Goal: Task Accomplishment & Management: Use online tool/utility

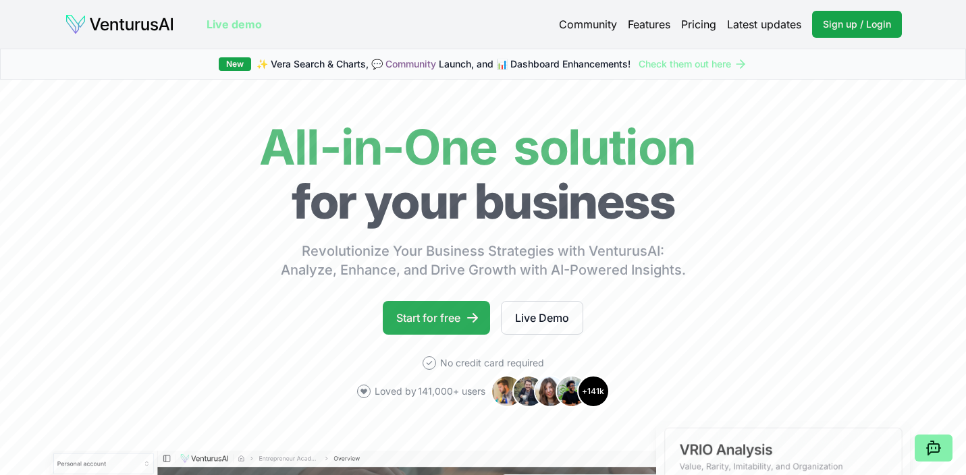
click at [422, 321] on link "Start for free" at bounding box center [436, 318] width 107 height 34
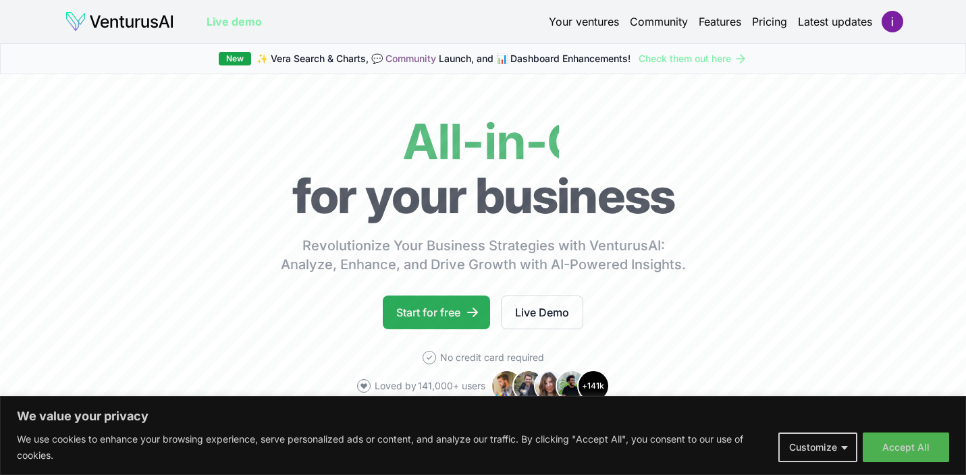
click at [425, 320] on link "Start for free" at bounding box center [436, 313] width 107 height 34
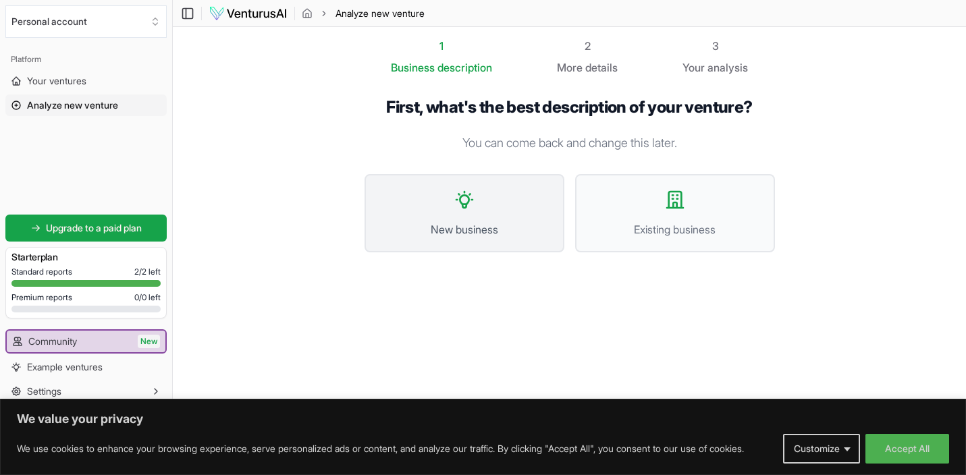
click at [440, 226] on span "New business" at bounding box center [464, 229] width 170 height 16
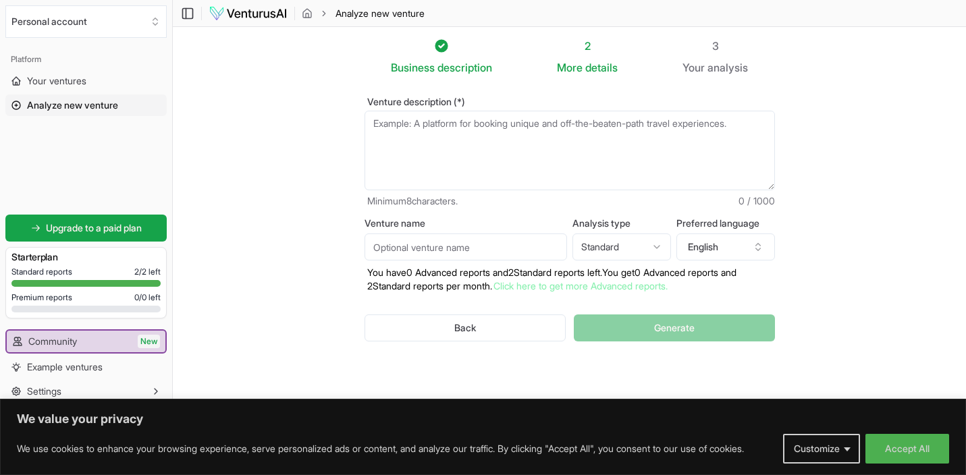
click at [523, 140] on textarea "Venture description (*)" at bounding box center [570, 151] width 411 height 80
type textarea "ש"
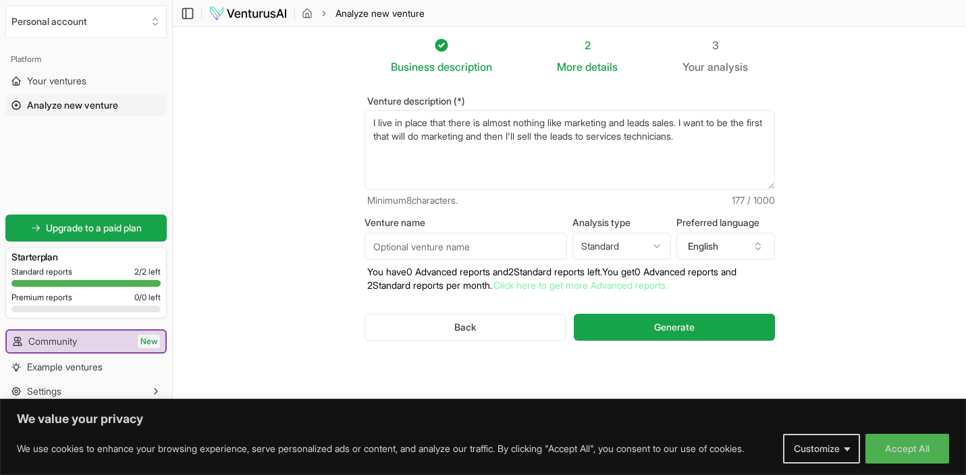
scroll to position [1, 0]
type textarea "I live in place that there is almost nothing like marketing and leads sales. I …"
click at [498, 244] on input "Venture name" at bounding box center [466, 246] width 203 height 27
type input "עידן השערים"
click at [635, 253] on html "We value your privacy We use cookies to enhance your browsing experience, serve…" at bounding box center [483, 236] width 966 height 475
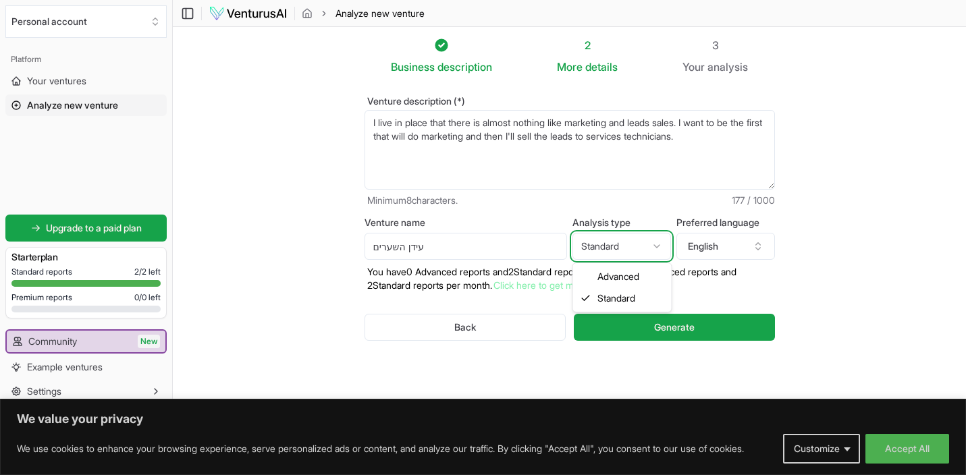
click at [822, 265] on html "We value your privacy We use cookies to enhance your browsing experience, serve…" at bounding box center [483, 236] width 966 height 475
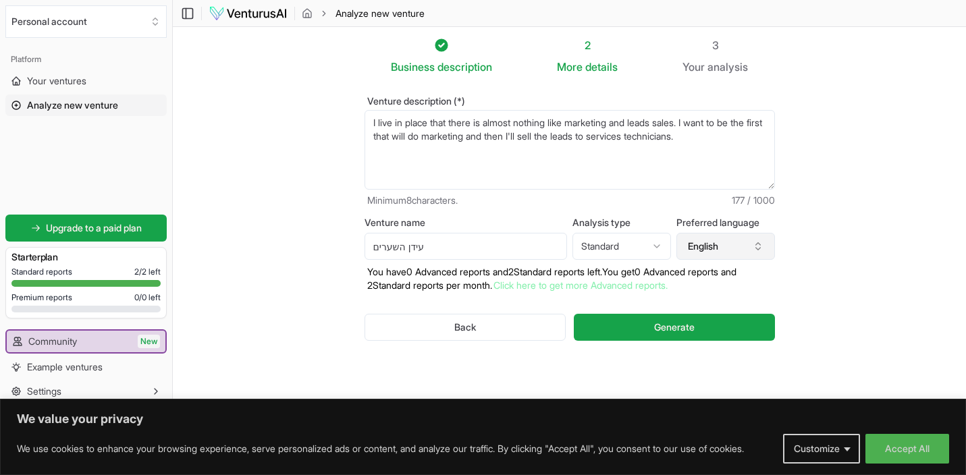
click at [756, 252] on button "English" at bounding box center [726, 246] width 99 height 27
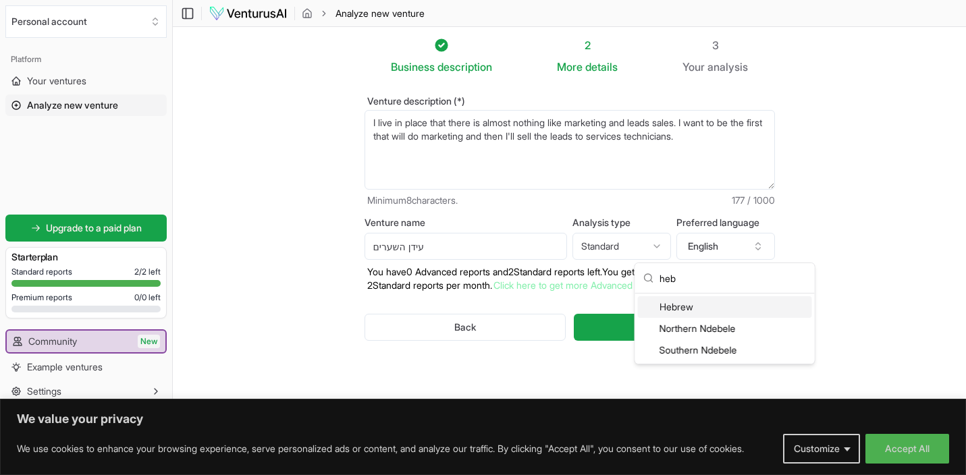
type input "heb"
click at [771, 307] on div "Hebrew" at bounding box center [725, 307] width 174 height 22
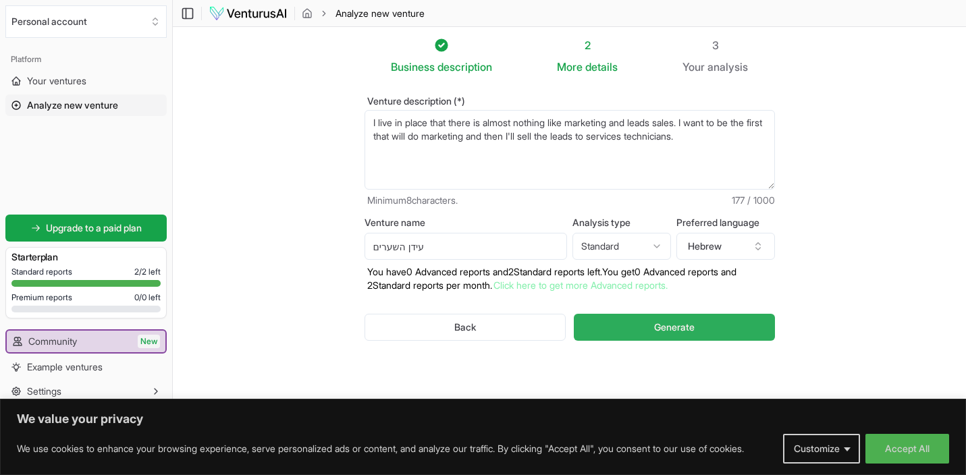
click at [695, 321] on span "Generate" at bounding box center [674, 328] width 41 height 14
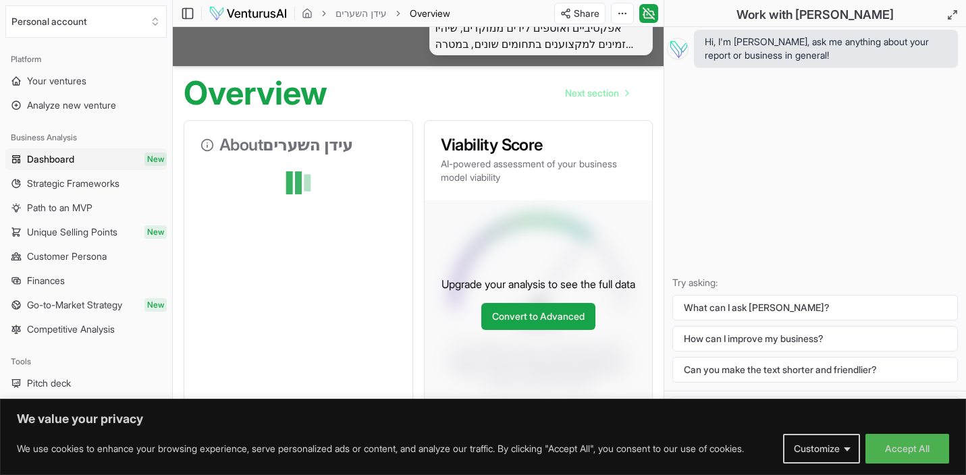
scroll to position [78, 0]
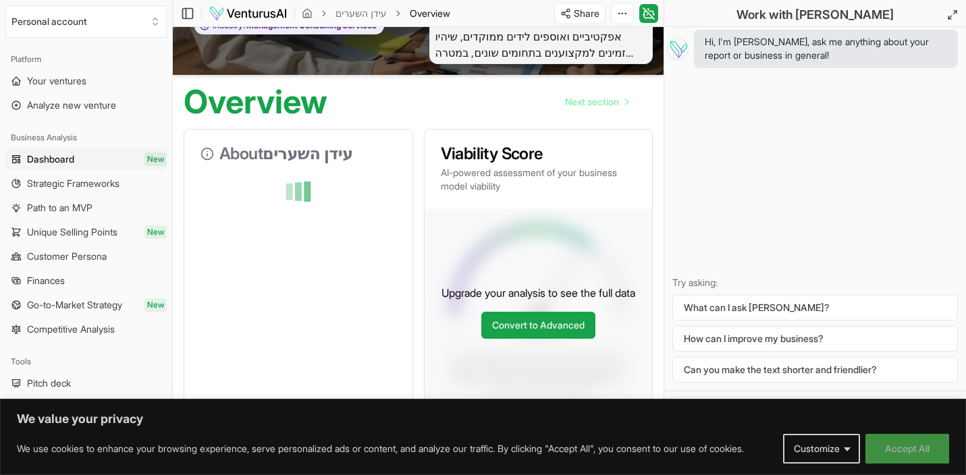
click at [901, 452] on button "Accept All" at bounding box center [908, 449] width 84 height 30
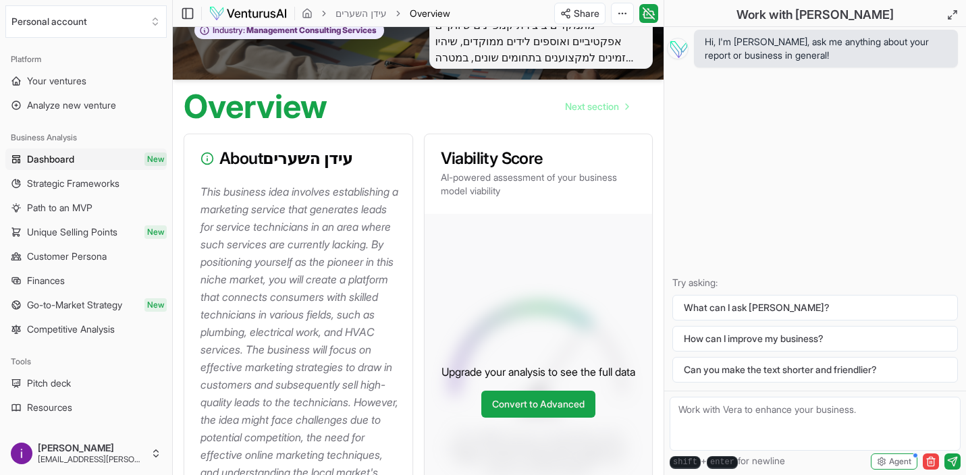
scroll to position [90, 0]
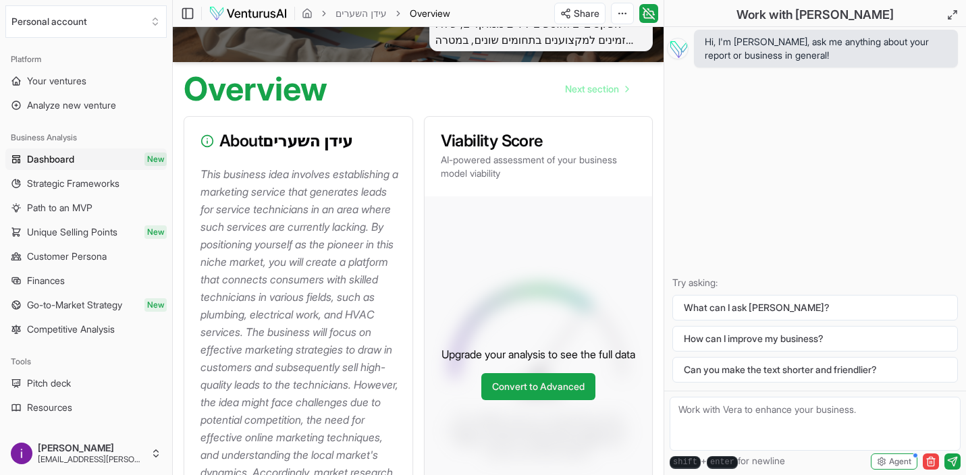
click at [232, 174] on p "This business idea involves establishing a marketing service that generates lea…" at bounding box center [301, 349] width 201 height 369
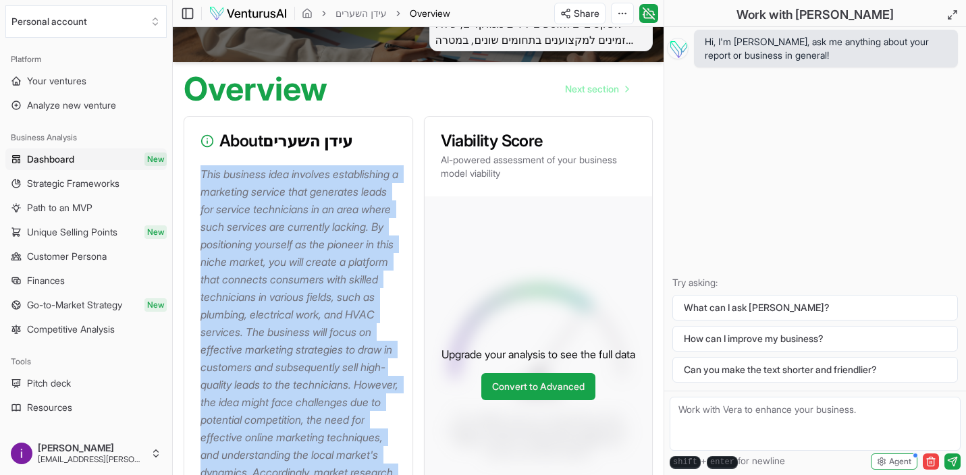
click at [232, 174] on p "This business idea involves establishing a marketing service that generates lea…" at bounding box center [301, 349] width 201 height 369
copy p "This business idea involves establishing a marketing service that generates lea…"
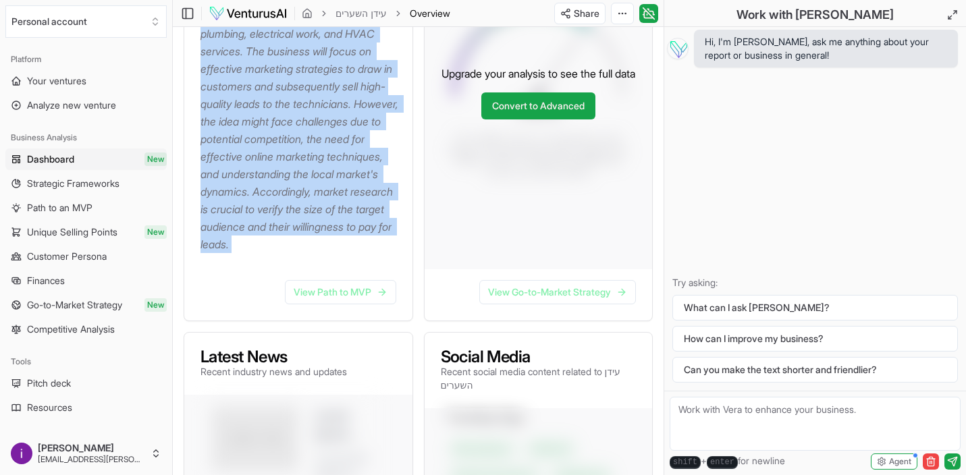
scroll to position [273, 0]
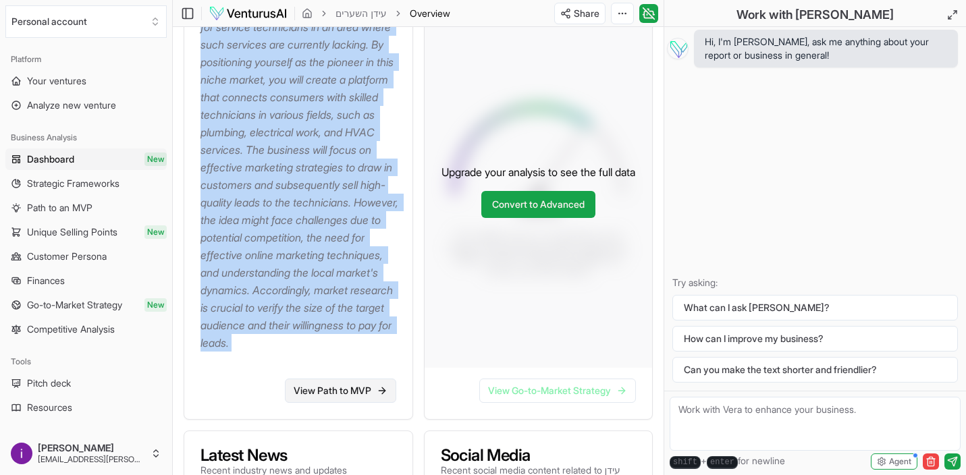
click at [346, 403] on link "View Path to MVP" at bounding box center [340, 391] width 111 height 24
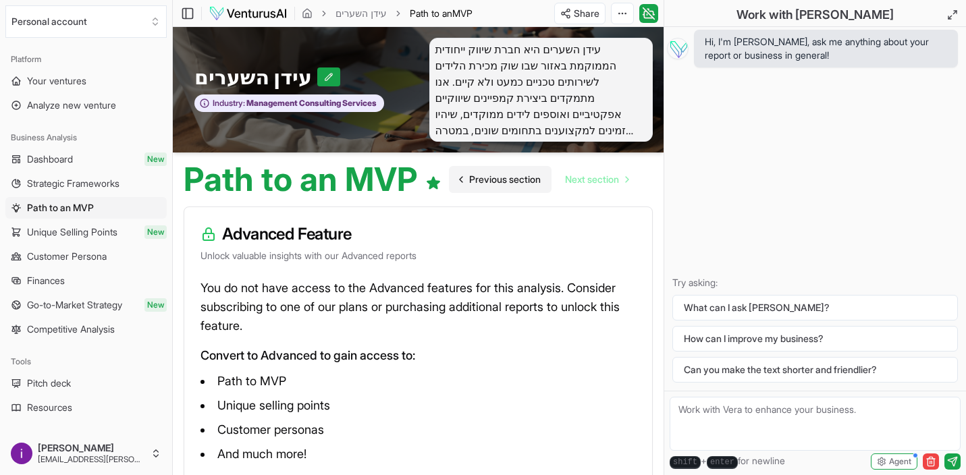
click at [469, 180] on span "Previous section" at bounding box center [505, 180] width 72 height 14
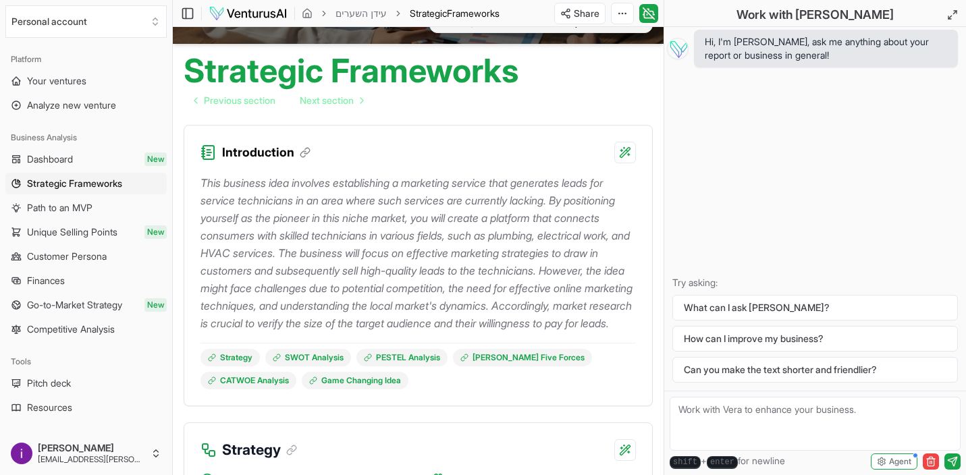
scroll to position [111, 0]
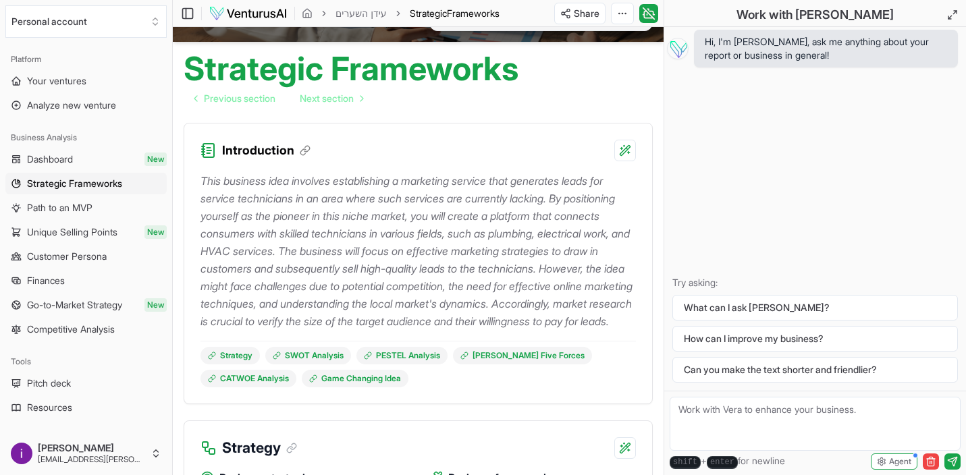
click at [521, 330] on p "This business idea involves establishing a marketing service that generates lea…" at bounding box center [419, 251] width 436 height 158
click at [484, 330] on p "This business idea involves establishing a marketing service that generates lea…" at bounding box center [419, 251] width 436 height 158
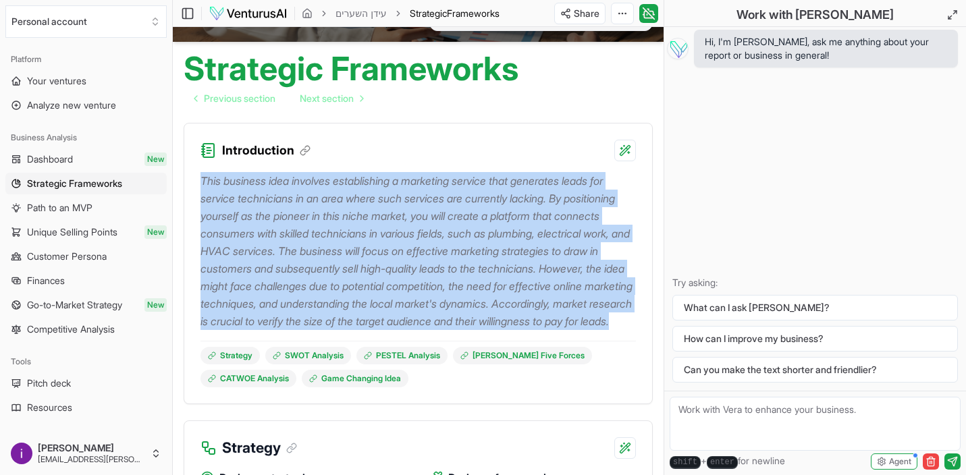
click at [484, 330] on p "This business idea involves establishing a marketing service that generates lea…" at bounding box center [419, 251] width 436 height 158
copy p "This business idea involves establishing a marketing service that generates lea…"
click at [542, 149] on div "Introduction" at bounding box center [418, 143] width 468 height 38
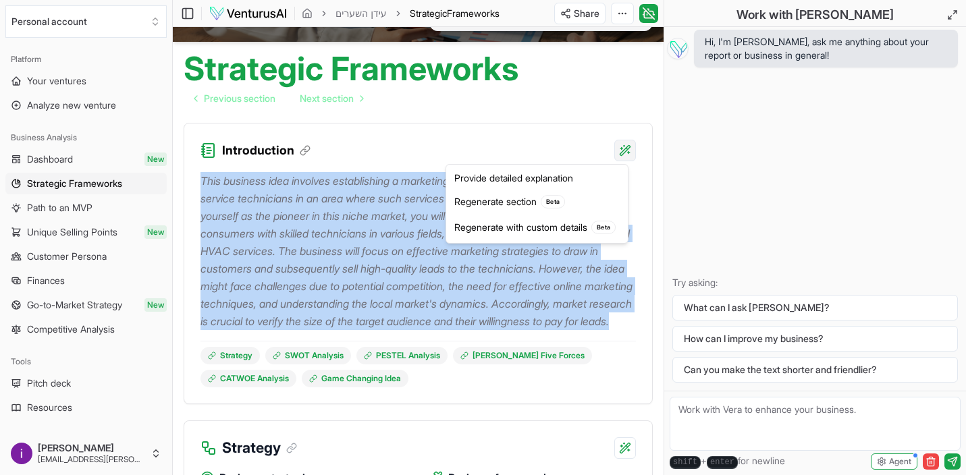
click at [626, 149] on html "We value your privacy We use cookies to enhance your browsing experience, serve…" at bounding box center [483, 126] width 966 height 475
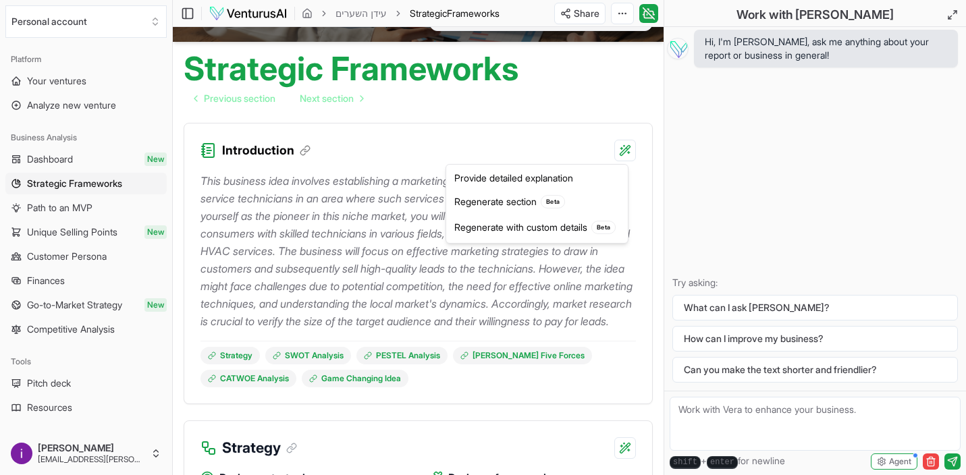
click at [766, 209] on html "We value your privacy We use cookies to enhance your browsing experience, serve…" at bounding box center [483, 126] width 966 height 475
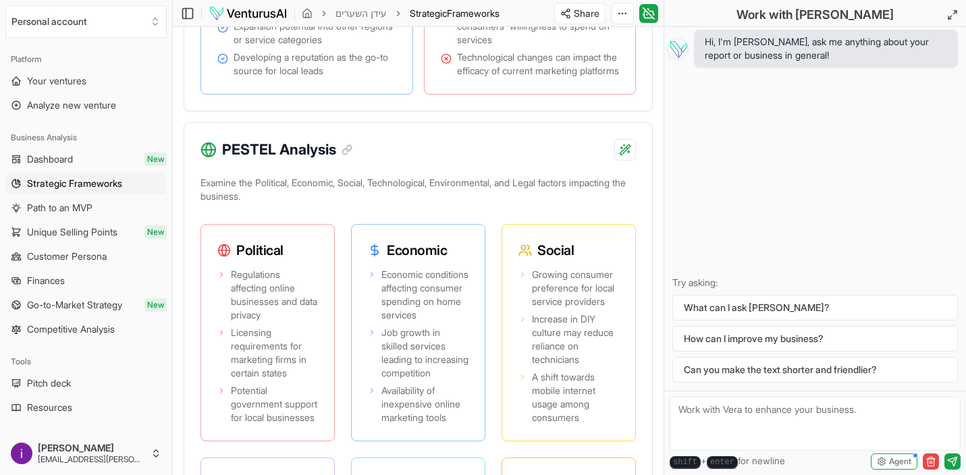
scroll to position [1386, 0]
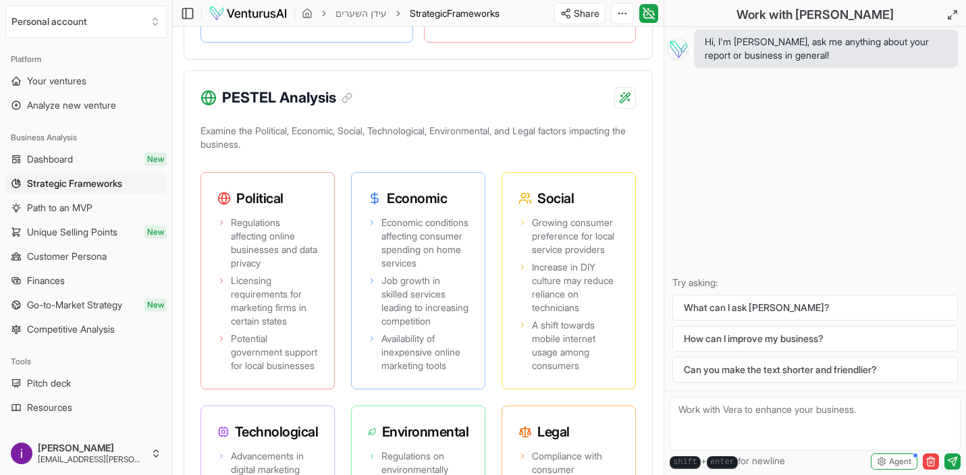
click at [858, 418] on textarea at bounding box center [815, 424] width 291 height 54
type textarea "c"
type textarea "ב"
type textarea "Can you help me to understand more about the competition on the area and by the…"
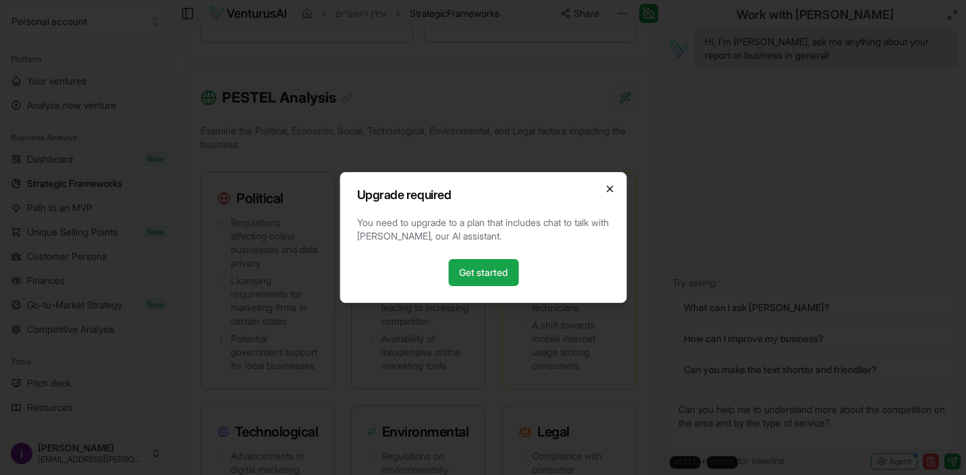
click at [610, 193] on icon "button" at bounding box center [609, 189] width 11 height 11
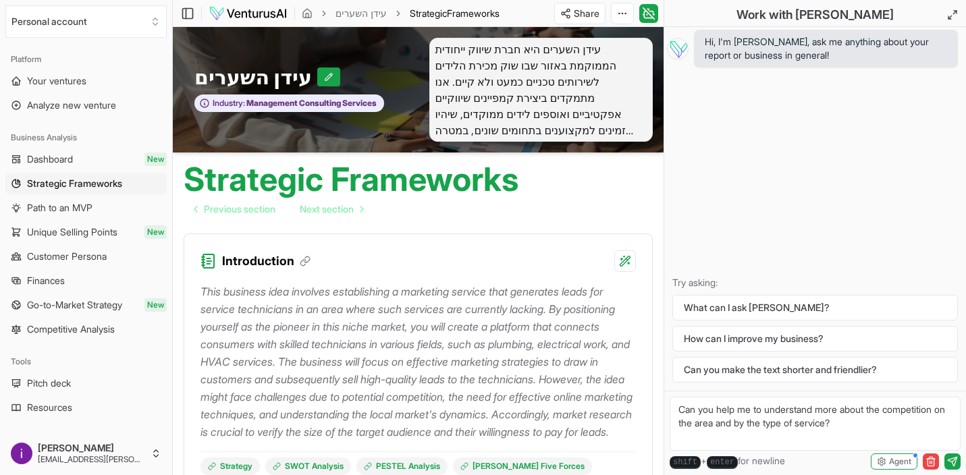
scroll to position [0, 0]
click at [105, 167] on link "Dashboard New" at bounding box center [85, 160] width 161 height 22
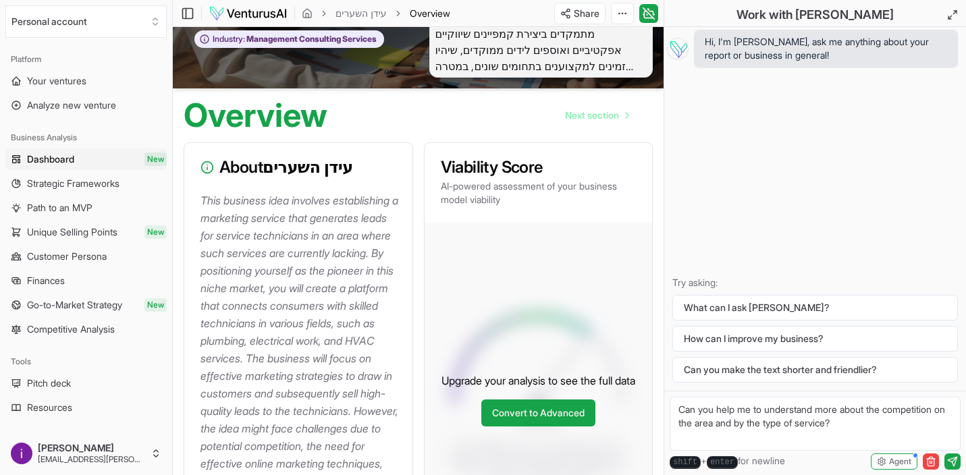
scroll to position [70, 0]
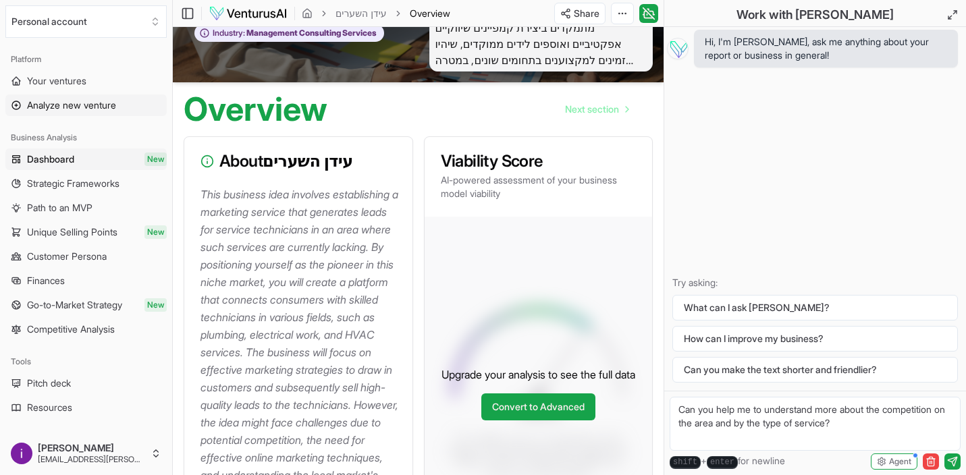
click at [93, 101] on span "Analyze new venture" at bounding box center [71, 106] width 89 height 14
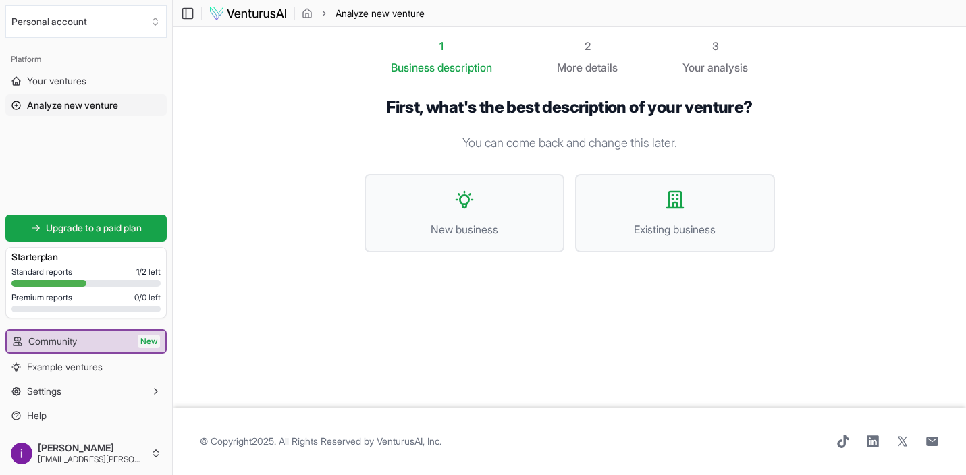
click at [95, 281] on div at bounding box center [85, 283] width 149 height 7
click at [113, 295] on div "Premium reports 0 / 0 left" at bounding box center [85, 297] width 149 height 11
click at [63, 90] on link "Your ventures" at bounding box center [85, 81] width 161 height 22
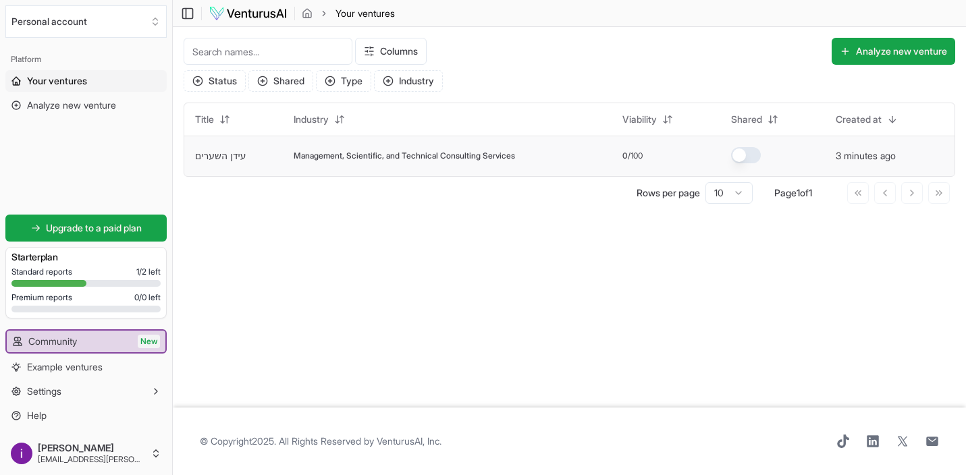
click at [331, 163] on td "Management, Scientific, and Technical Consulting Services" at bounding box center [448, 156] width 330 height 41
click at [262, 165] on td "עידן השערים" at bounding box center [233, 156] width 99 height 41
click at [230, 158] on link "עידן השערים" at bounding box center [220, 155] width 51 height 11
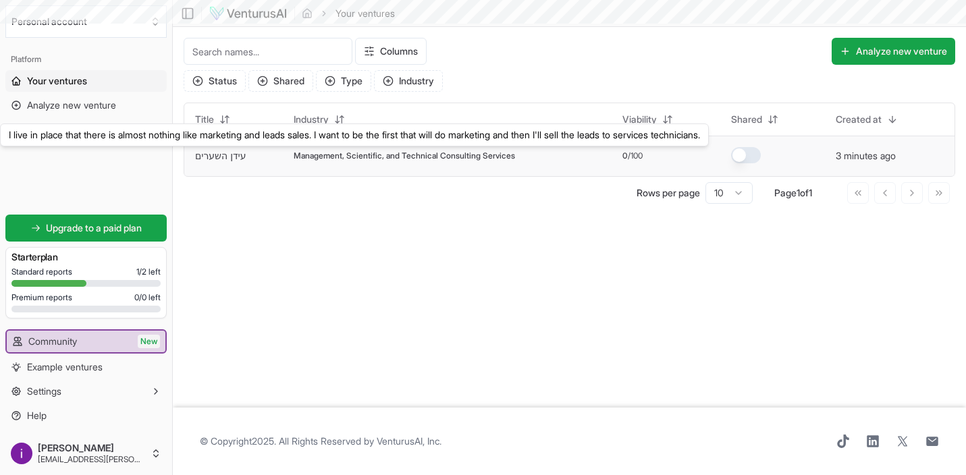
click at [230, 158] on link "עידן השערים" at bounding box center [220, 155] width 51 height 11
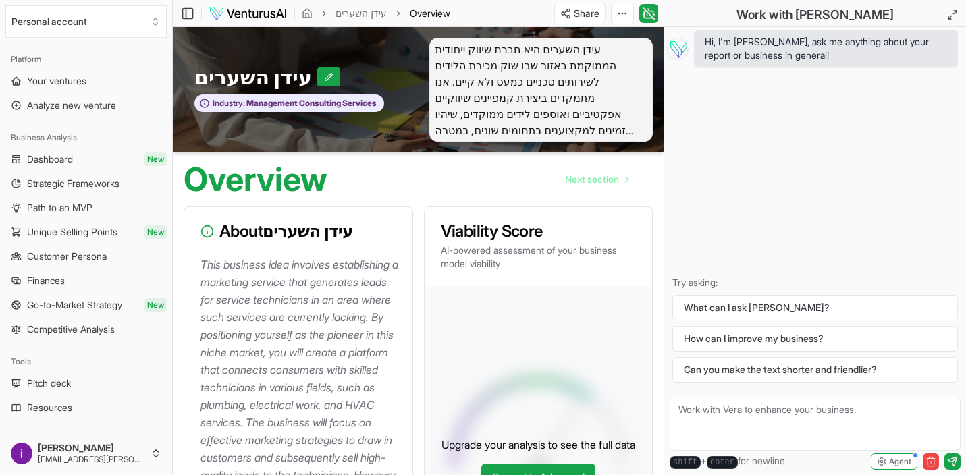
click at [234, 284] on p "This business idea involves establishing a marketing service that generates lea…" at bounding box center [301, 440] width 201 height 369
click at [206, 235] on icon at bounding box center [208, 232] width 14 height 14
click at [207, 231] on icon at bounding box center [208, 232] width 14 height 14
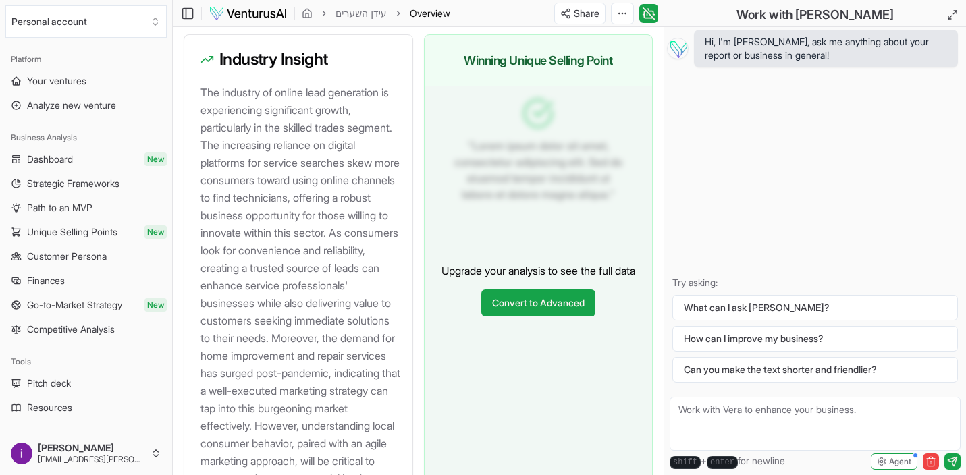
scroll to position [1504, 0]
click at [294, 262] on p "The industry of online lead generation is experiencing significant growth, part…" at bounding box center [301, 286] width 201 height 404
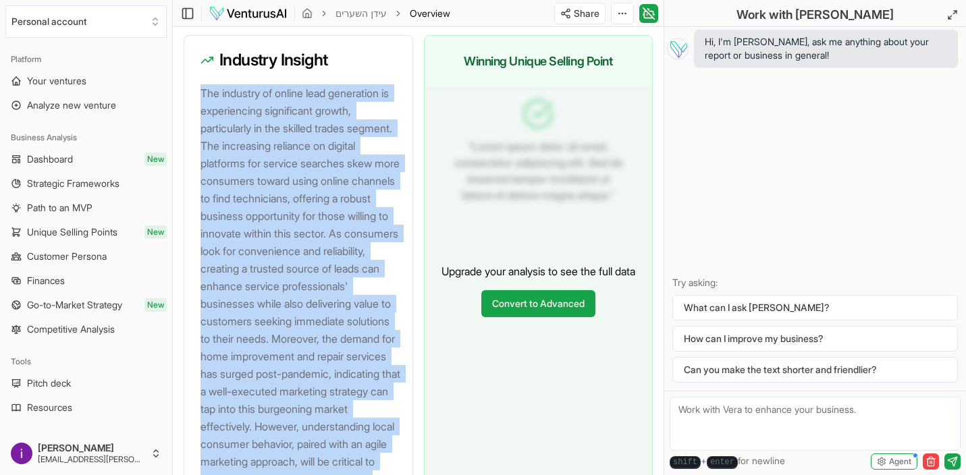
click at [294, 262] on p "The industry of online lead generation is experiencing significant growth, part…" at bounding box center [301, 286] width 201 height 404
copy p "The industry of online lead generation is experiencing significant growth, part…"
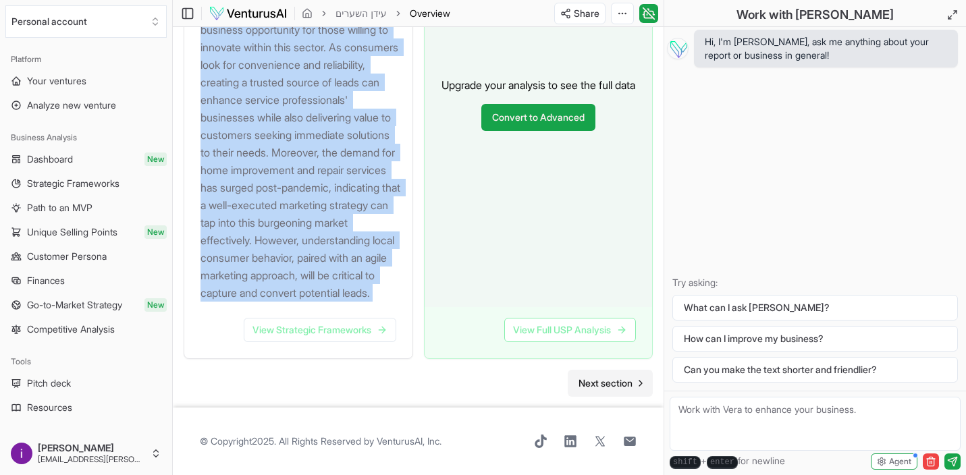
scroll to position [1760, 0]
click at [612, 379] on span "Next section" at bounding box center [606, 384] width 54 height 14
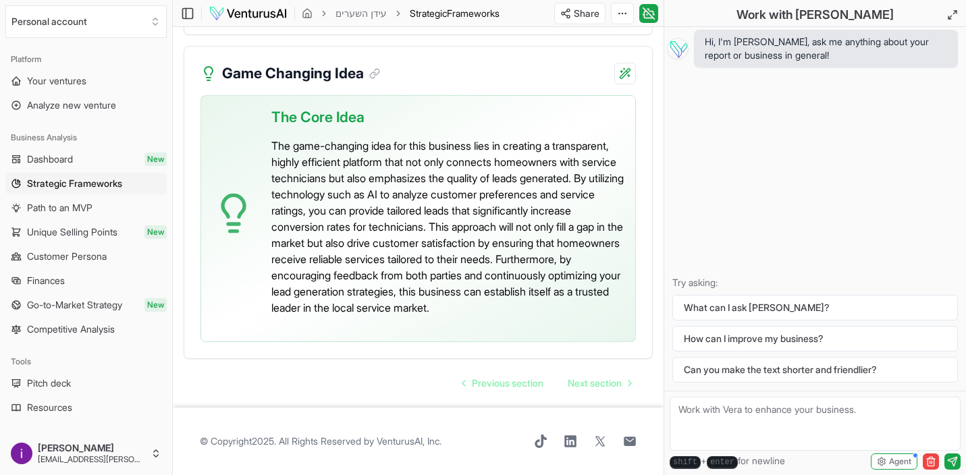
scroll to position [3527, 0]
click at [465, 184] on p "The game-changing idea for this business lies in creating a transparent, highly…" at bounding box center [447, 227] width 353 height 178
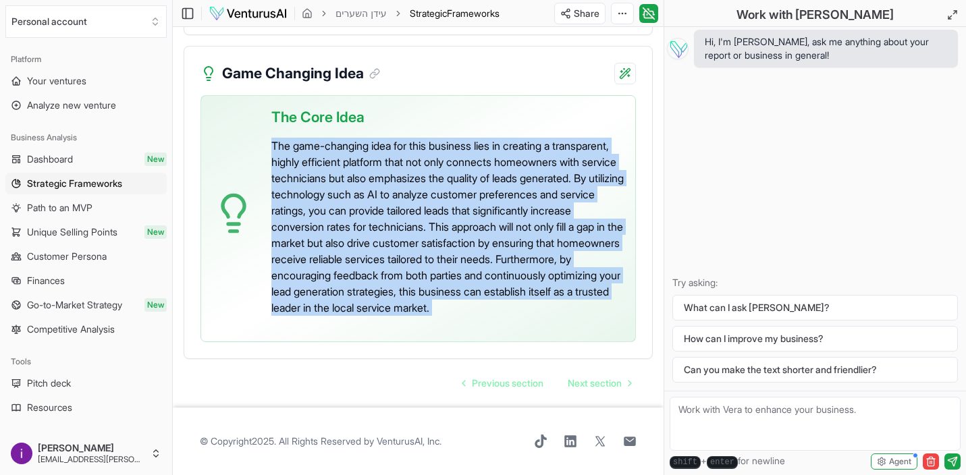
click at [465, 184] on p "The game-changing idea for this business lies in creating a transparent, highly…" at bounding box center [447, 227] width 353 height 178
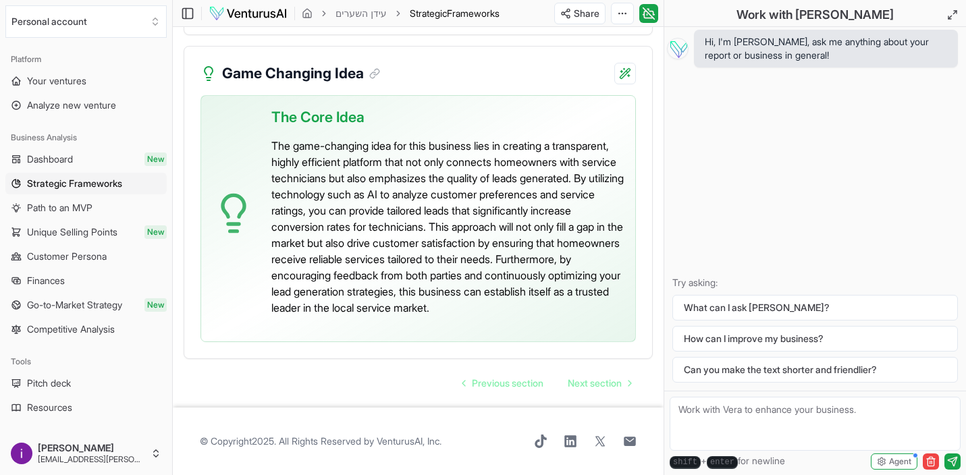
click at [465, 184] on p "The game-changing idea for this business lies in creating a transparent, highly…" at bounding box center [447, 227] width 353 height 178
click at [282, 138] on p "The game-changing idea for this business lies in creating a transparent, highly…" at bounding box center [447, 227] width 353 height 178
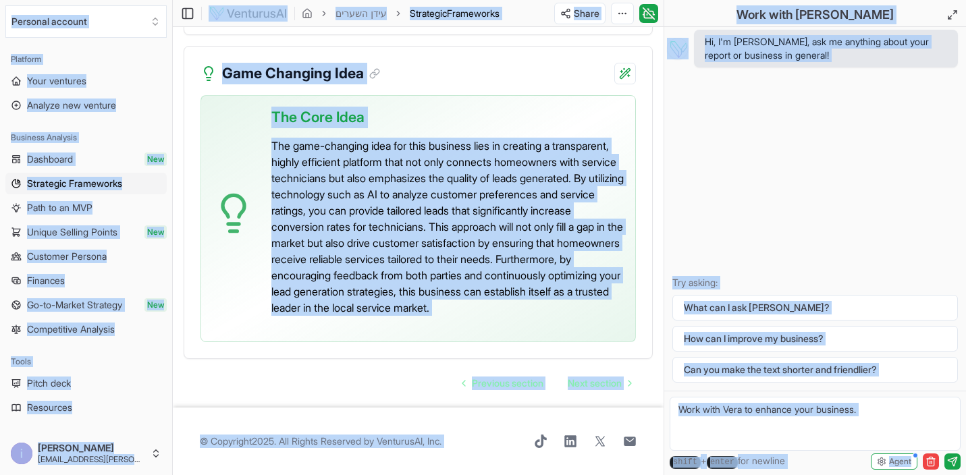
click at [282, 138] on p "The game-changing idea for this business lies in creating a transparent, highly…" at bounding box center [447, 227] width 353 height 178
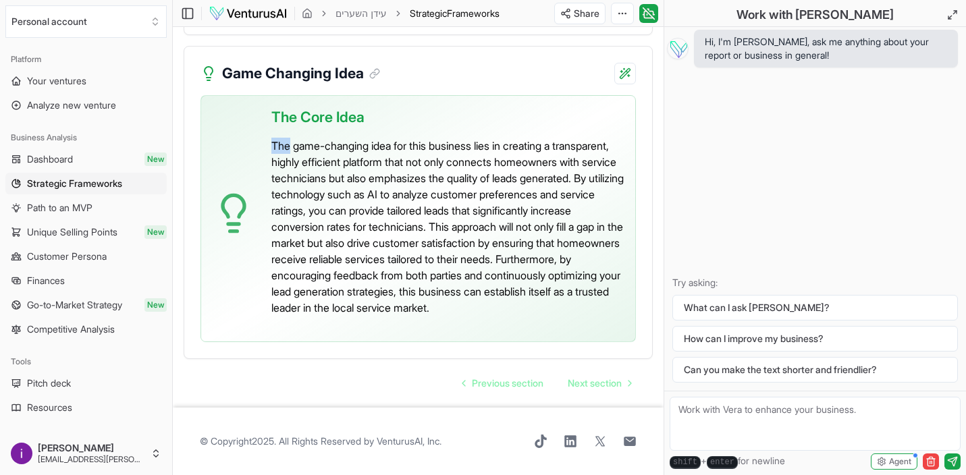
click at [282, 138] on p "The game-changing idea for this business lies in creating a transparent, highly…" at bounding box center [447, 227] width 353 height 178
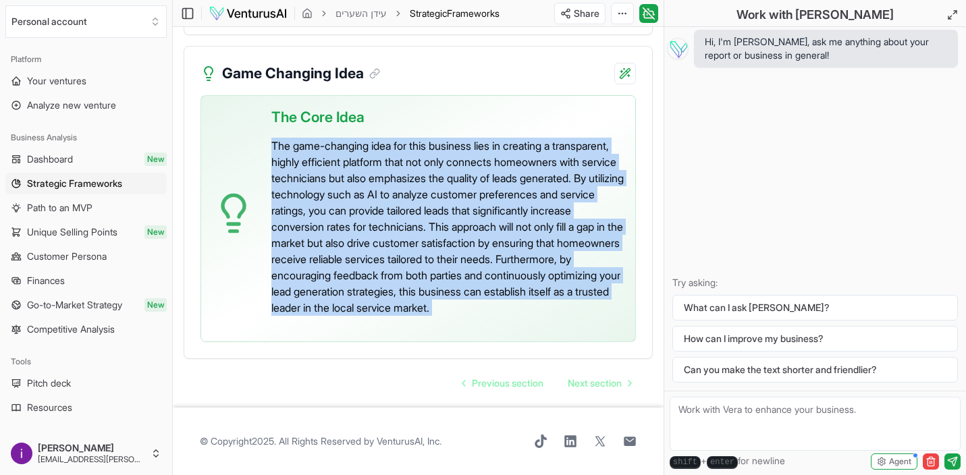
click at [282, 138] on p "The game-changing idea for this business lies in creating a transparent, highly…" at bounding box center [447, 227] width 353 height 178
drag, startPoint x: 268, startPoint y: 128, endPoint x: 431, endPoint y: 335, distance: 264.0
click at [431, 335] on div "The Core Idea The game-changing idea for this business lies in creating a trans…" at bounding box center [419, 218] width 436 height 247
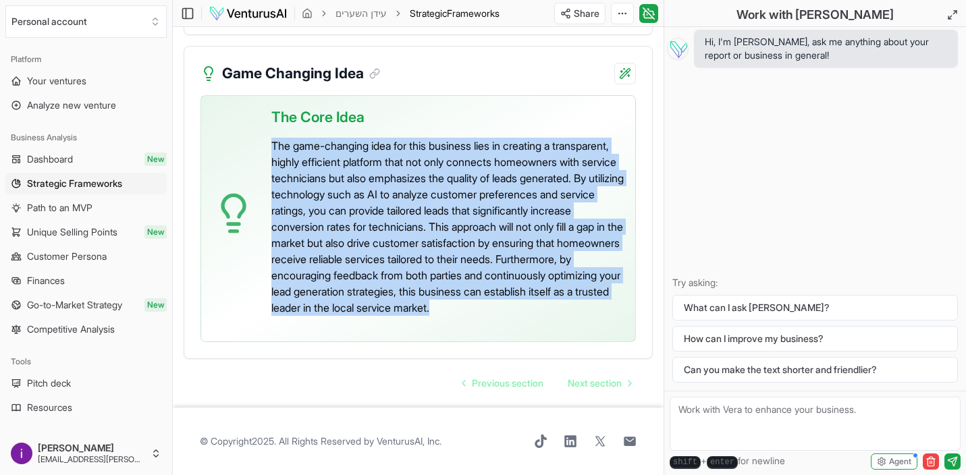
copy p "The game-changing idea for this business lies in creating a transparent, highly…"
click at [577, 386] on span "Next section" at bounding box center [595, 384] width 54 height 14
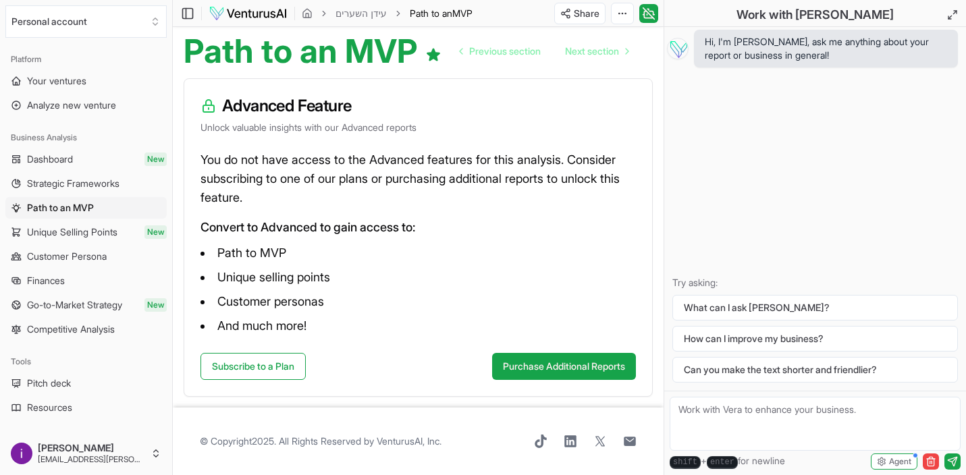
scroll to position [128, 0]
click at [616, 53] on span "Next section" at bounding box center [592, 52] width 54 height 14
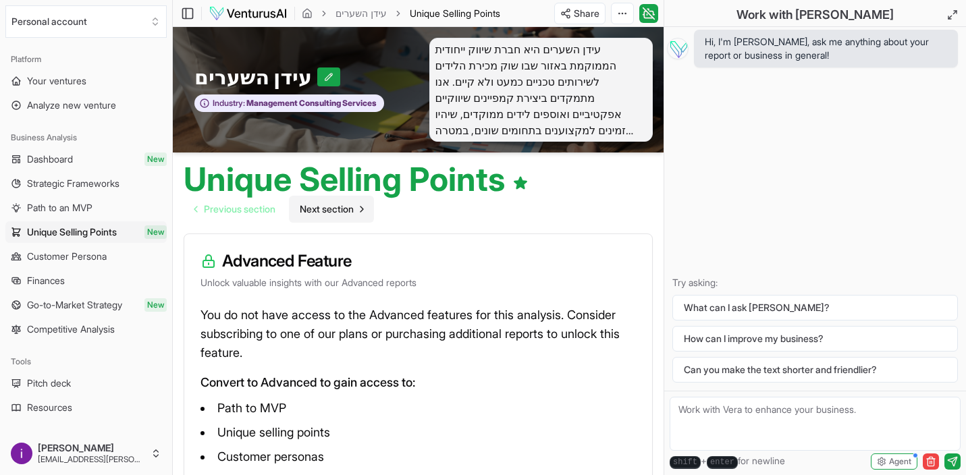
click at [344, 209] on span "Next section" at bounding box center [327, 210] width 54 height 14
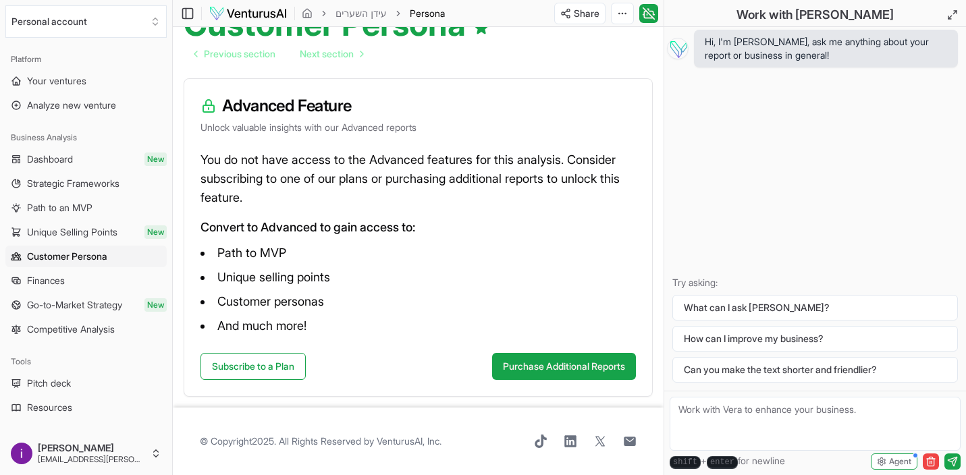
scroll to position [155, 0]
click at [150, 285] on link "Finances" at bounding box center [85, 281] width 161 height 22
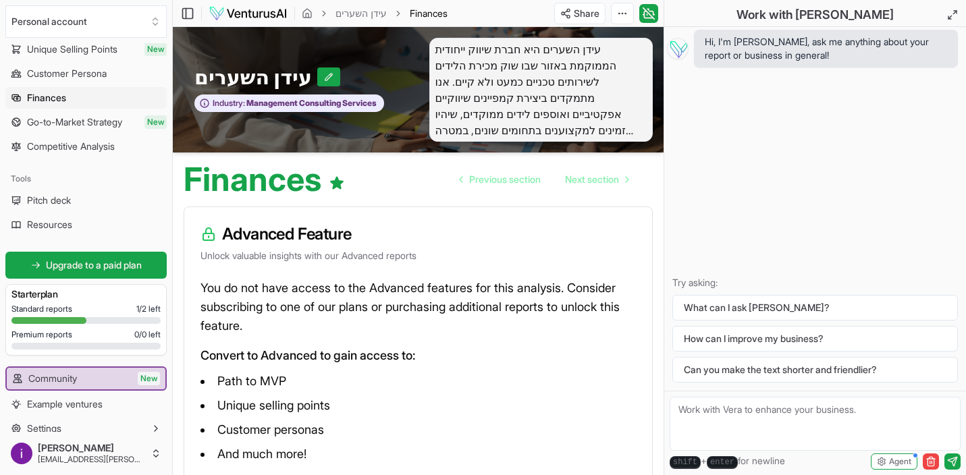
scroll to position [168, 0]
